Goal: Transaction & Acquisition: Subscribe to service/newsletter

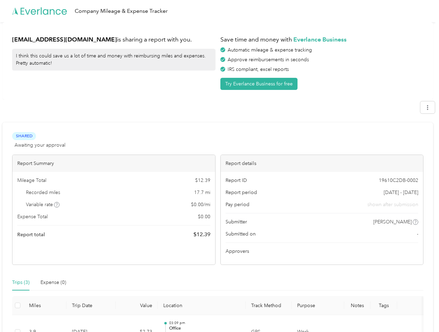
click at [221, 166] on div "Report details" at bounding box center [322, 163] width 203 height 17
click at [220, 11] on div "Company Mileage & Expense Tracker" at bounding box center [218, 11] width 436 height 22
click at [260, 84] on button "Try Everlance Business for free" at bounding box center [259, 84] width 77 height 12
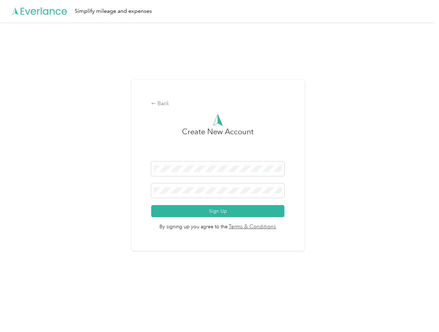
click at [57, 205] on div "Back Create New Account Sign Up By signing up you agree to the Terms & Conditio…" at bounding box center [218, 168] width 436 height 293
click at [273, 222] on span "By signing up you agree to the Terms & Conditions" at bounding box center [217, 224] width 133 height 14
click at [21, 283] on div "Back Create New Account Sign Up By signing up you agree to the Terms & Conditio…" at bounding box center [218, 168] width 436 height 293
click at [53, 283] on div "Back Create New Account Sign Up By signing up you agree to the Terms & Conditio…" at bounding box center [218, 168] width 436 height 293
click at [18, 306] on div "Back Create New Account Sign Up By signing up you agree to the Terms & Conditio…" at bounding box center [218, 168] width 436 height 293
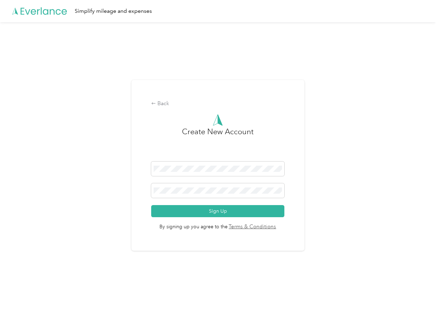
click at [214, 324] on html "Simplify mileage and expenses Back Create New Account Sign Up By signing up you…" at bounding box center [218, 166] width 436 height 332
